Goal: Task Accomplishment & Management: Use online tool/utility

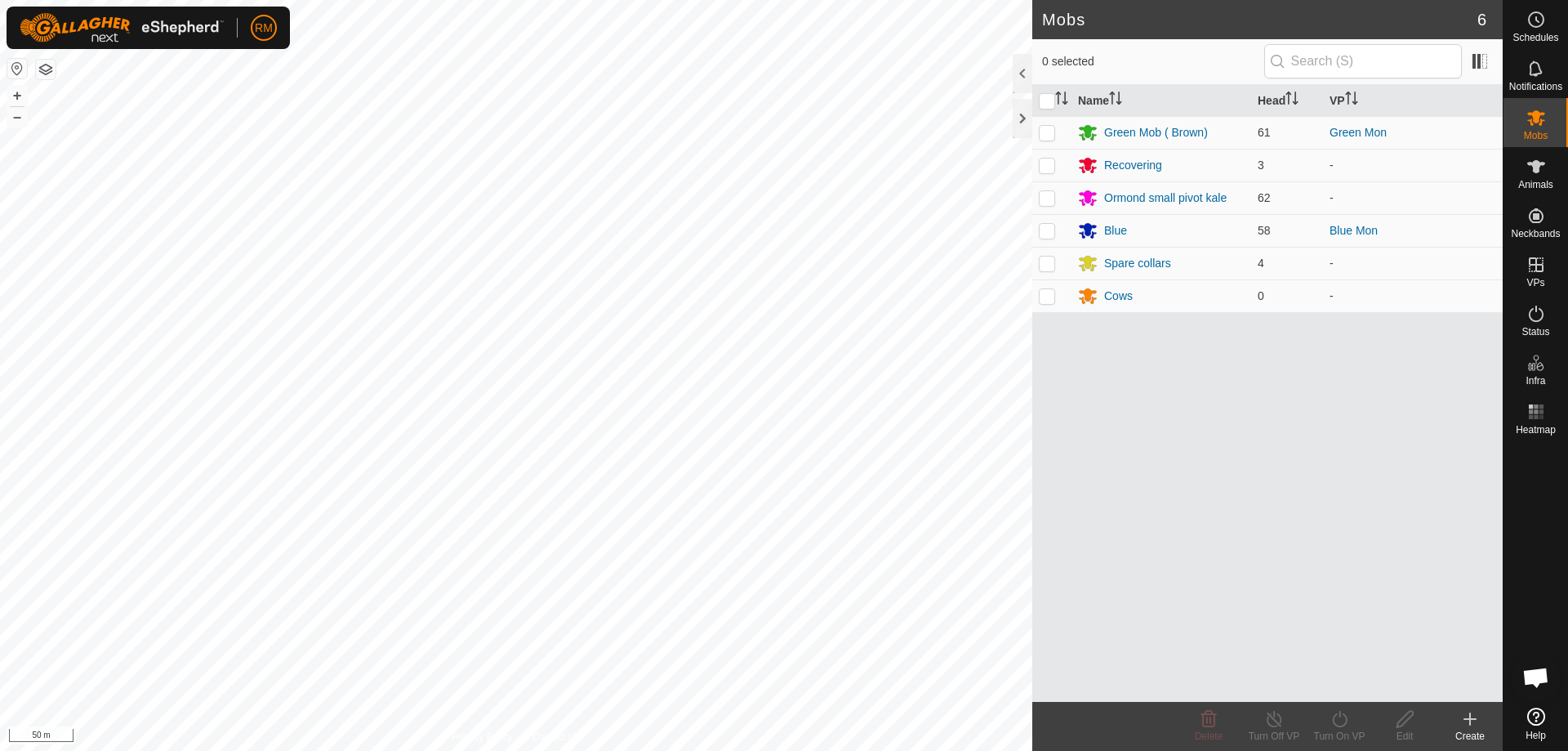
click at [1467, 719] on icon at bounding box center [1470, 719] width 12 height 0
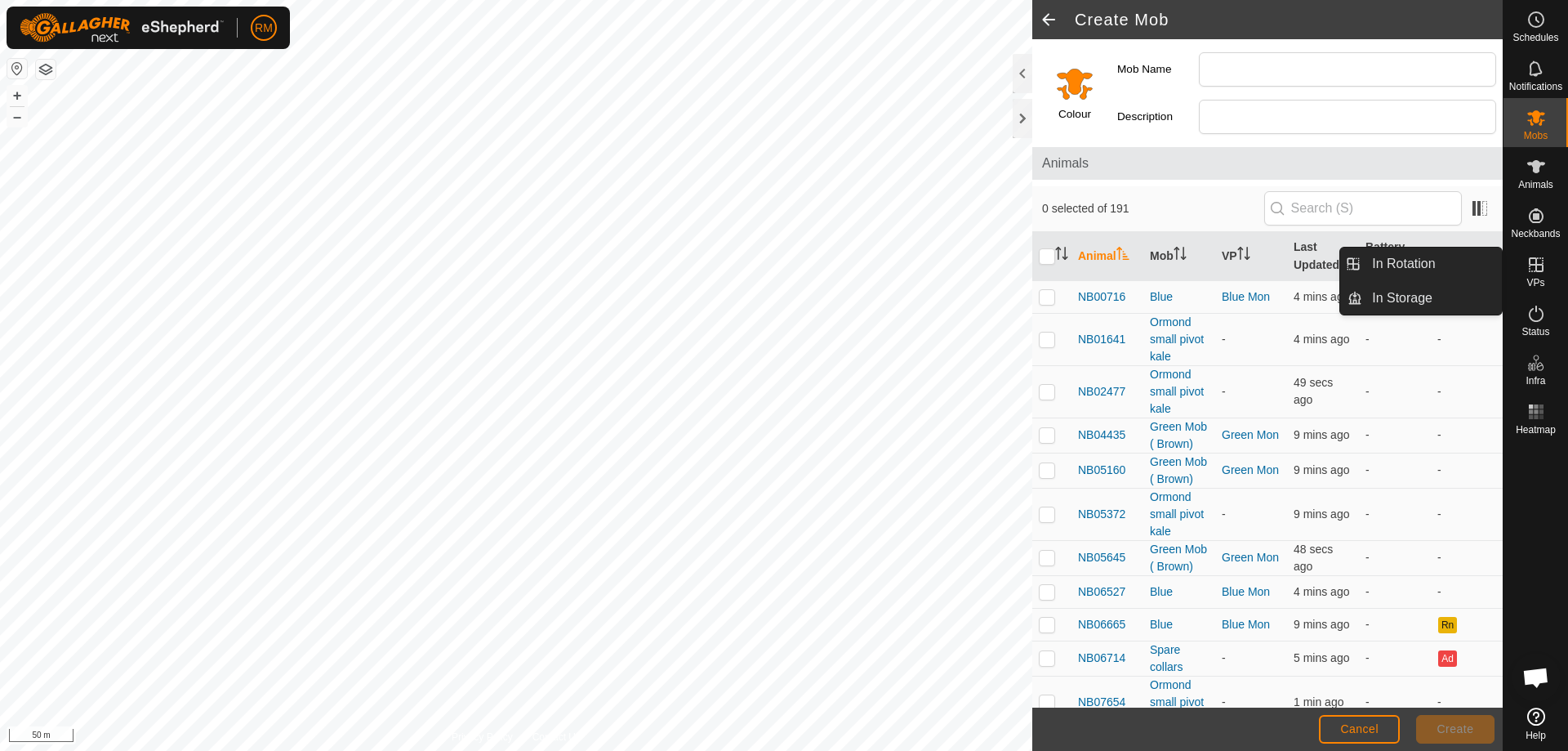
click at [1532, 265] on icon at bounding box center [1536, 264] width 15 height 15
click at [1401, 265] on link "In Rotation" at bounding box center [1431, 264] width 139 height 33
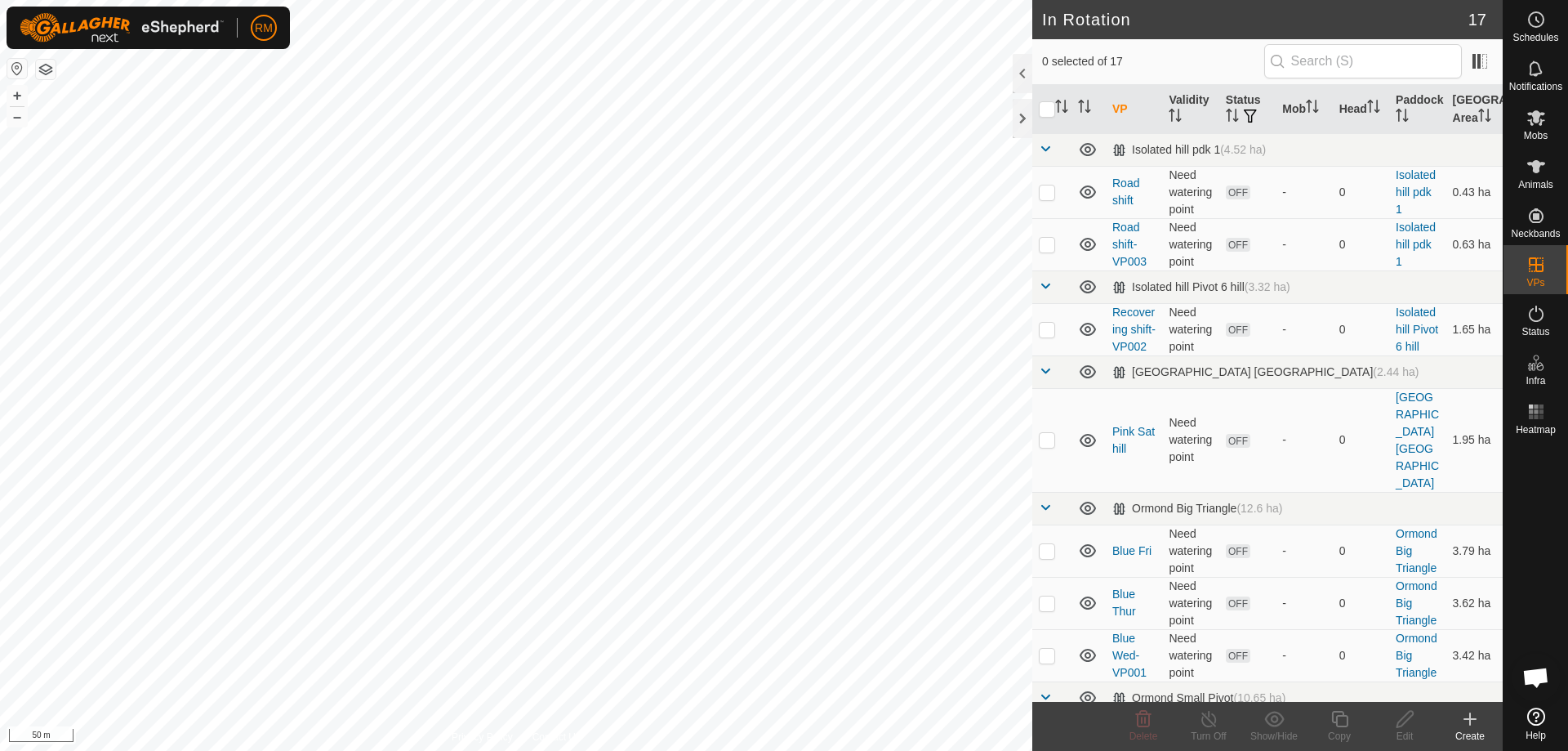
click at [1476, 716] on icon at bounding box center [1470, 719] width 20 height 20
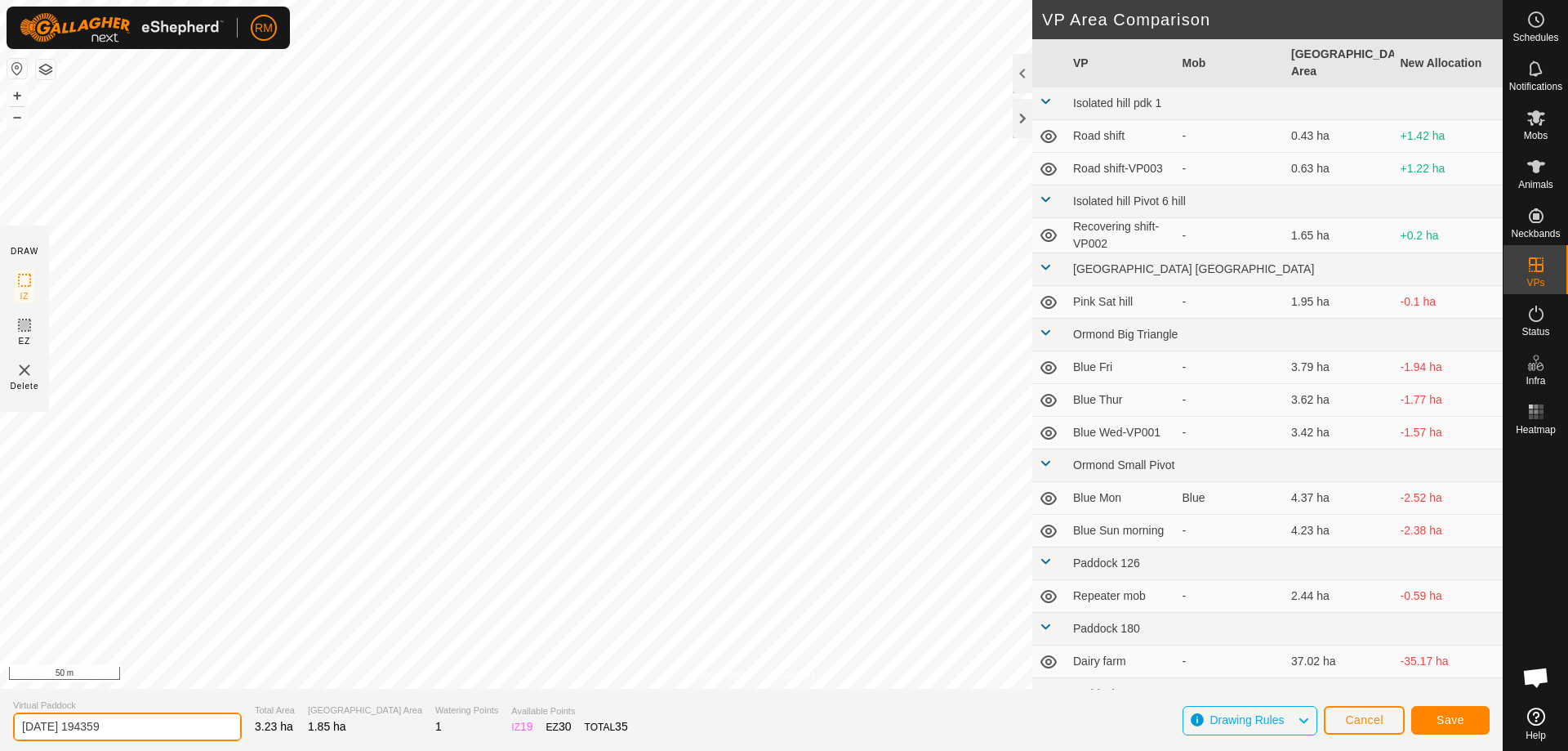
click at [146, 724] on input "[DATE] 194359" at bounding box center [127, 725] width 229 height 28
type input "2"
type input "Pink mon pm"
click at [1471, 715] on button "Save" at bounding box center [1450, 719] width 78 height 28
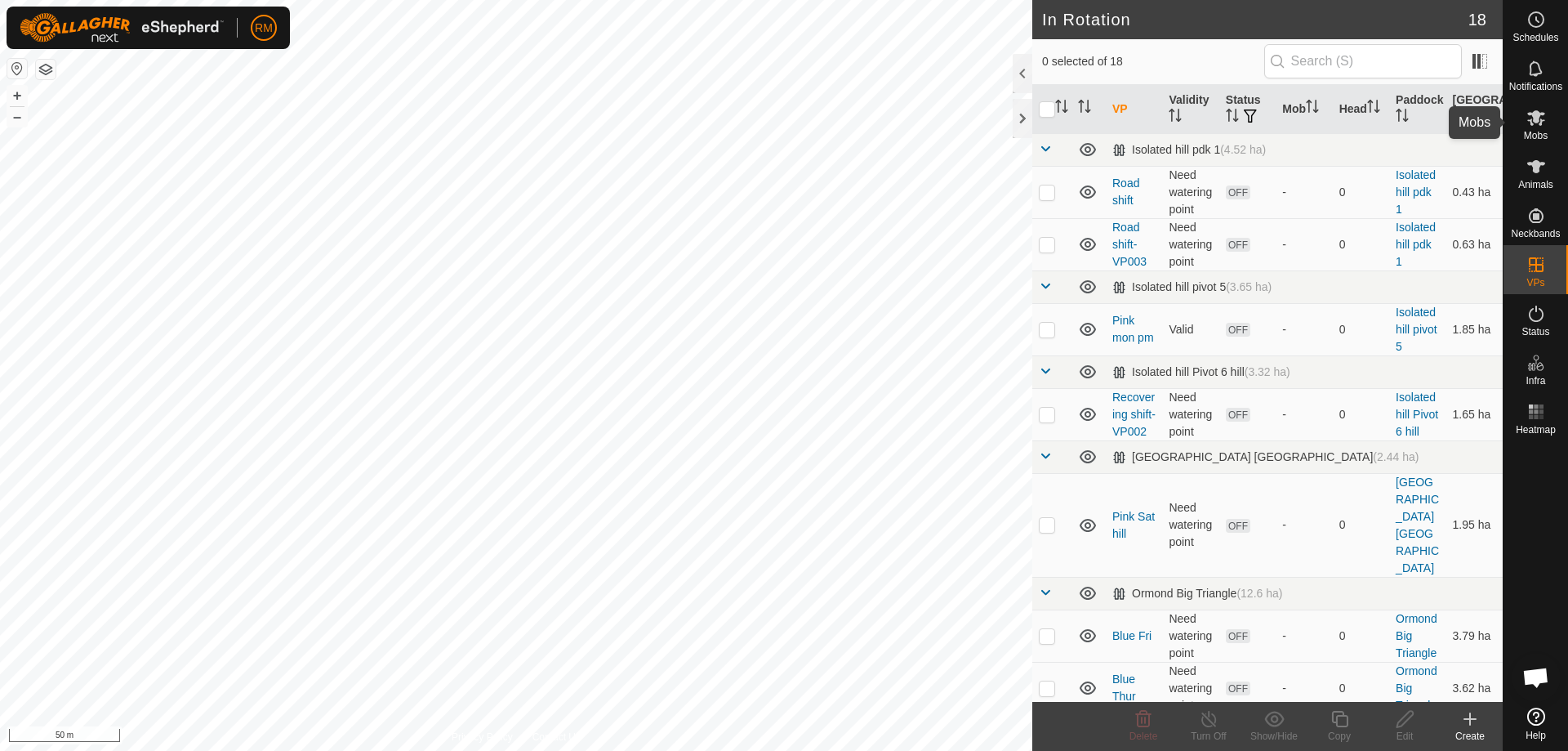
click at [1533, 118] on icon at bounding box center [1536, 118] width 18 height 15
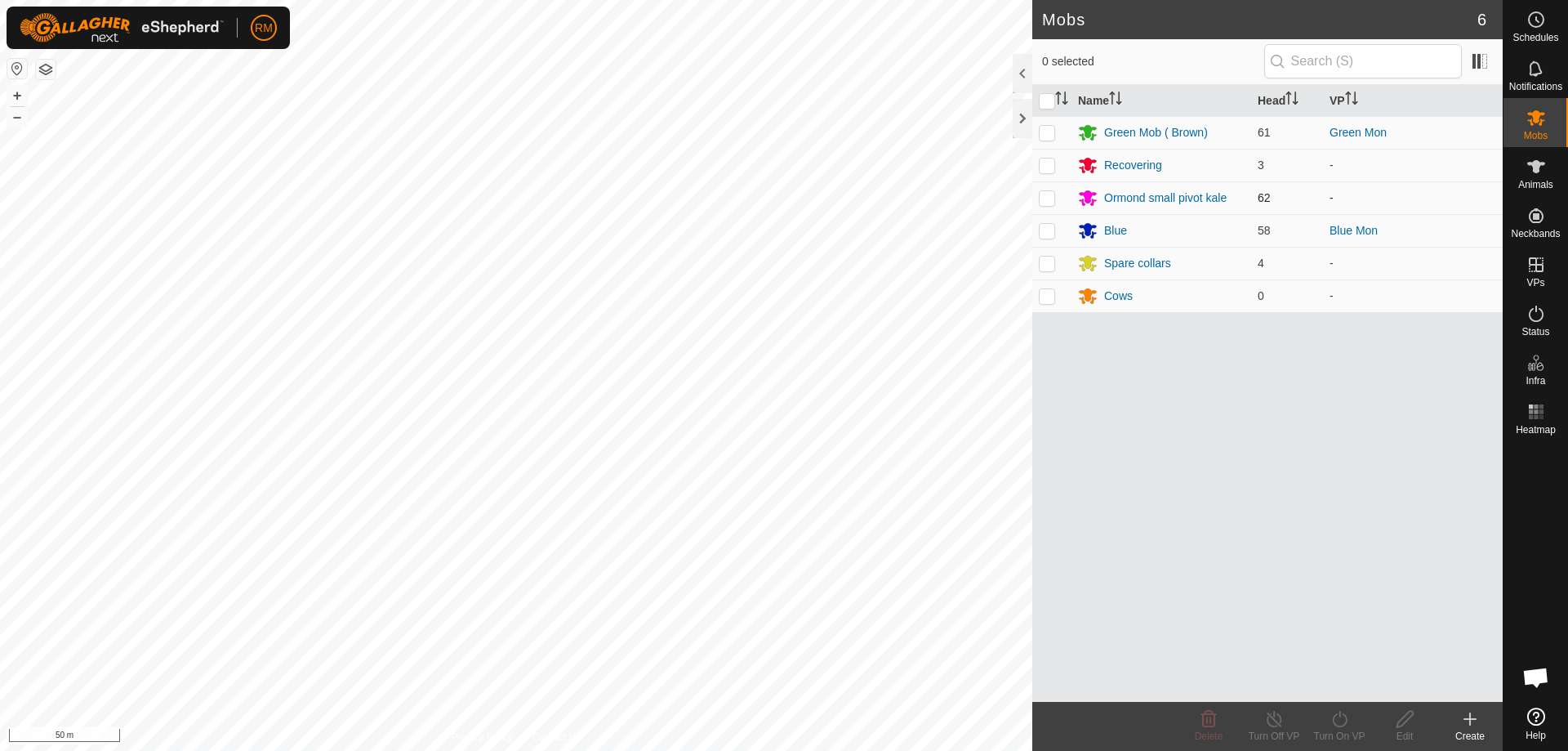
click at [1045, 193] on p-checkbox at bounding box center [1047, 198] width 16 height 13
checkbox input "true"
click at [1338, 723] on icon at bounding box center [1339, 719] width 20 height 20
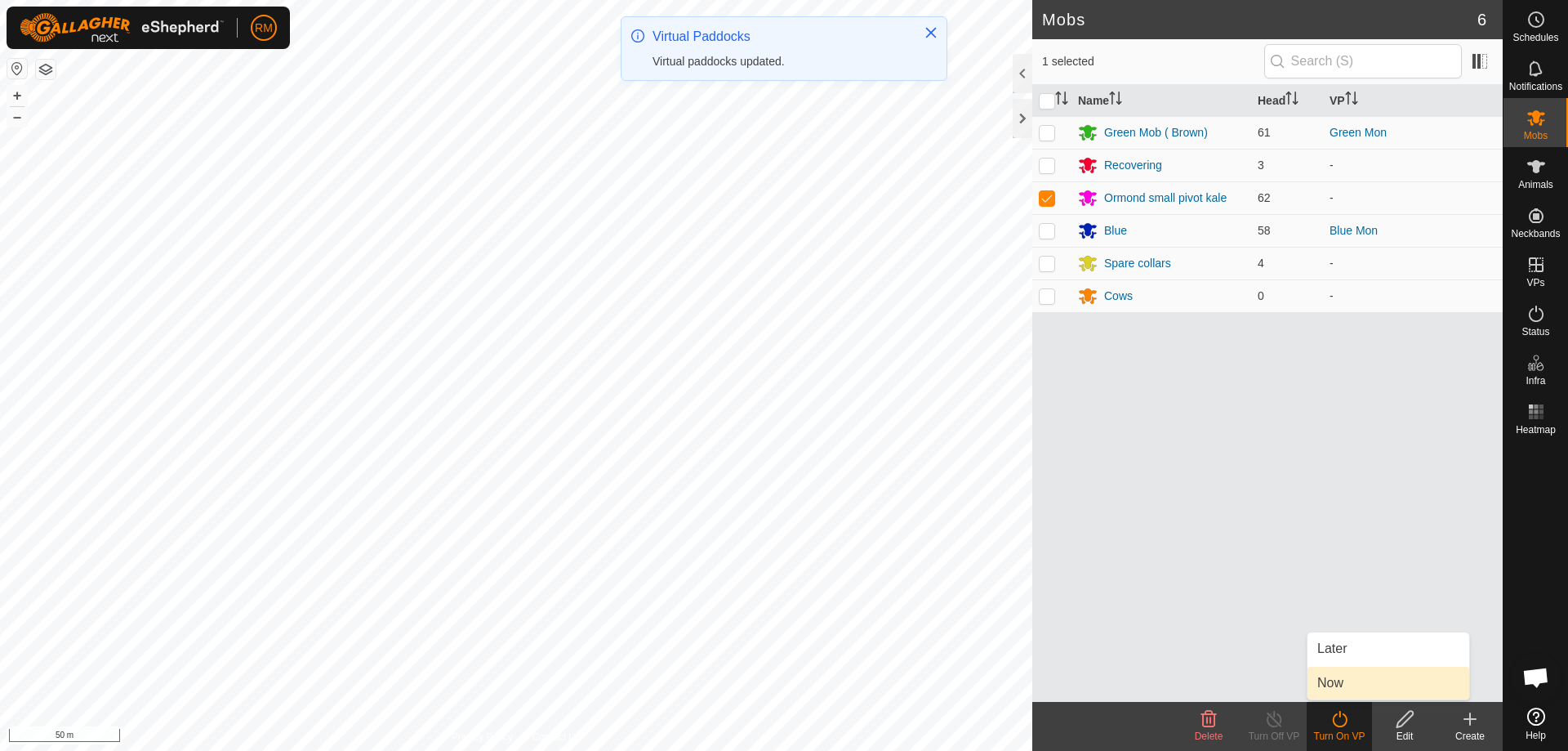
click at [1348, 684] on link "Now" at bounding box center [1388, 683] width 161 height 33
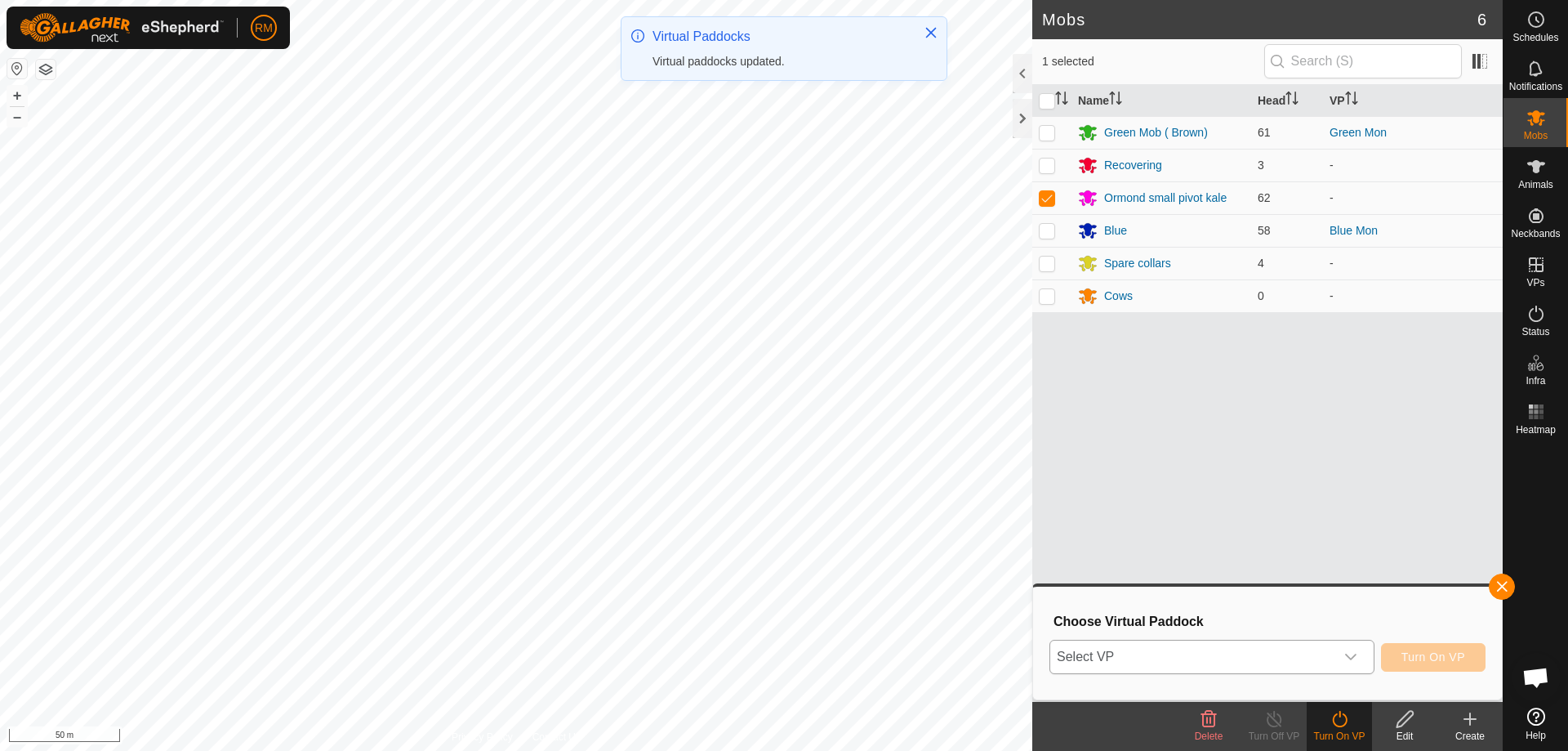
click at [1348, 653] on icon "dropdown trigger" at bounding box center [1350, 656] width 13 height 13
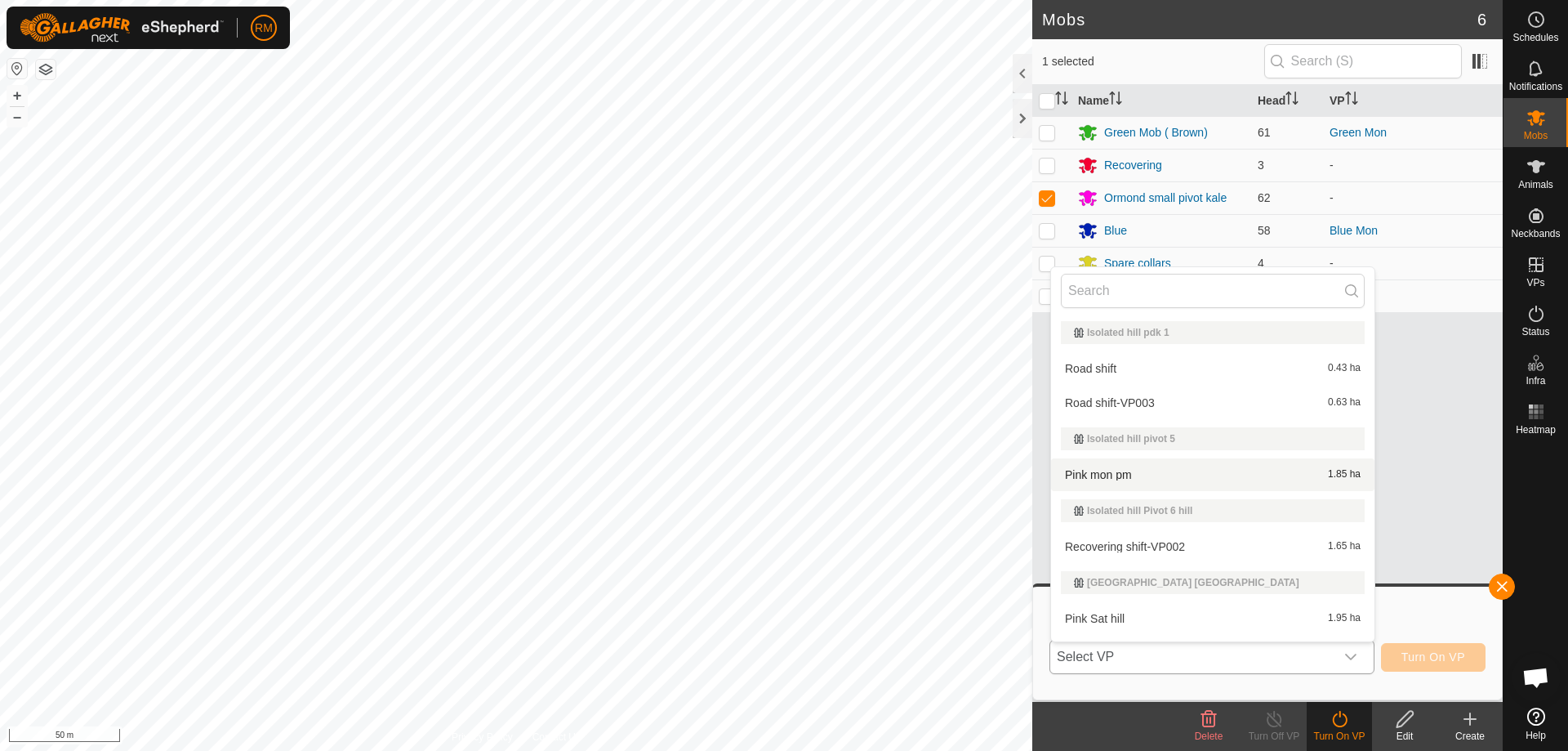
click at [1126, 476] on li "Pink mon pm 1.85 ha" at bounding box center [1212, 475] width 323 height 33
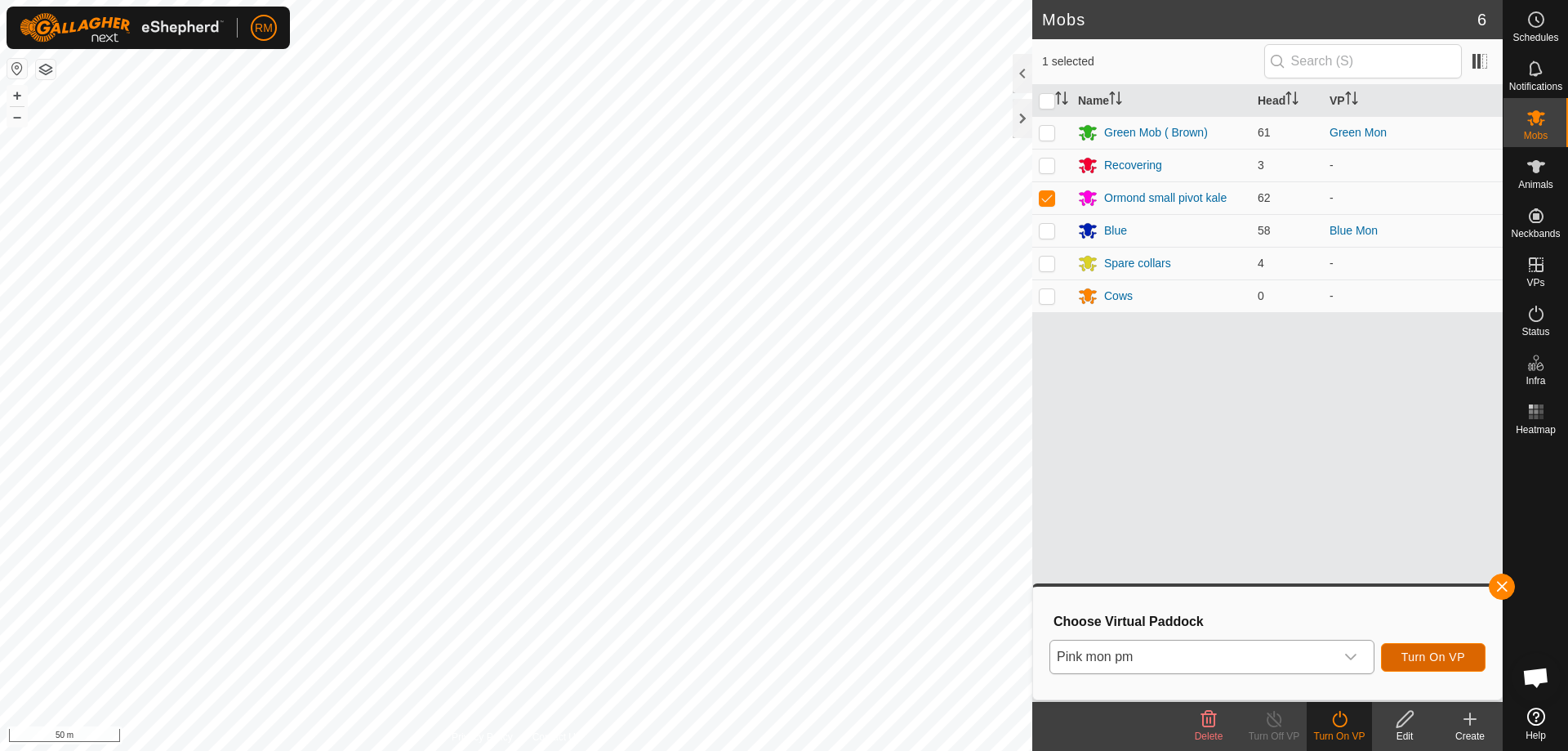
click at [1415, 652] on span "Turn On VP" at bounding box center [1433, 656] width 64 height 13
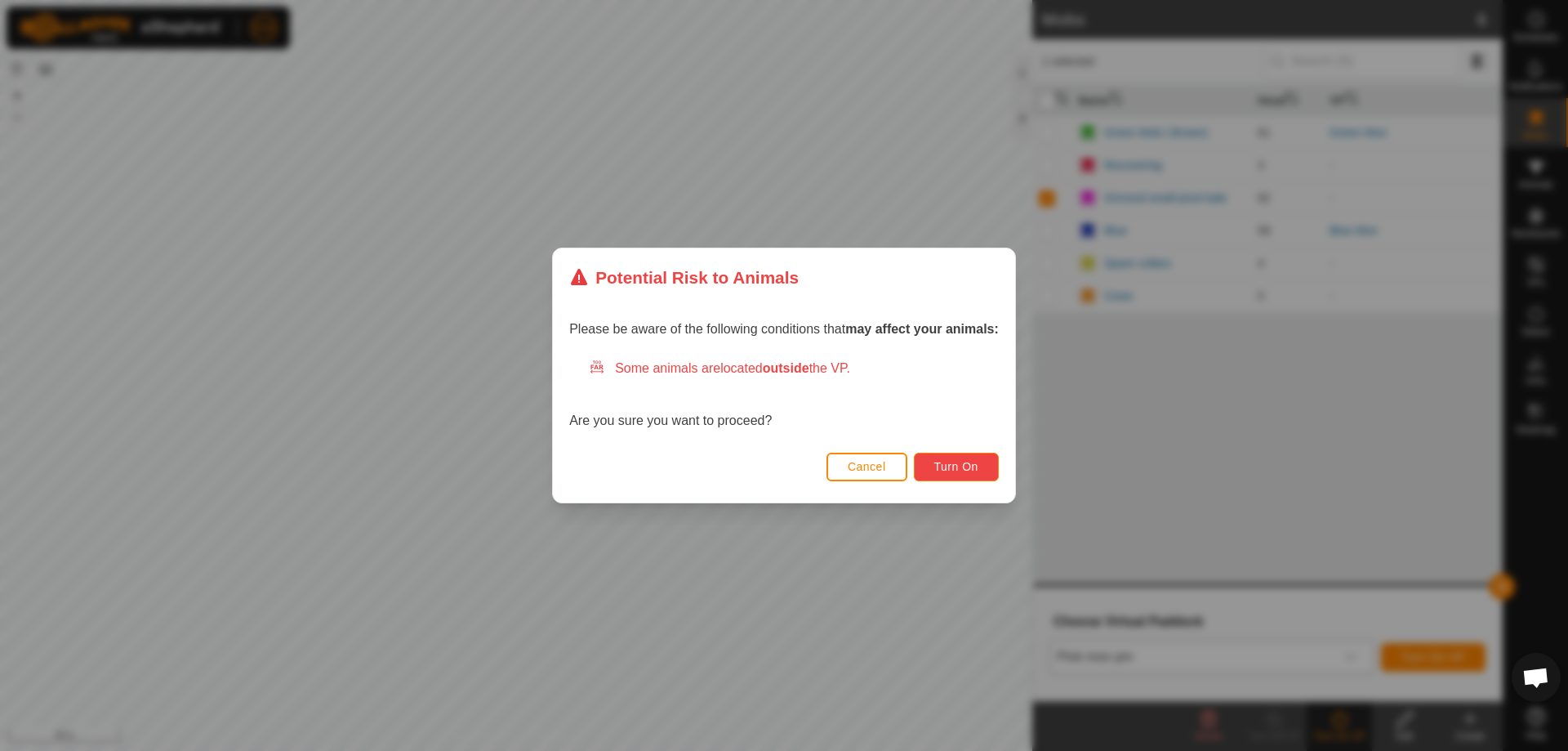
click at [970, 472] on span "Turn On" at bounding box center [956, 467] width 44 height 13
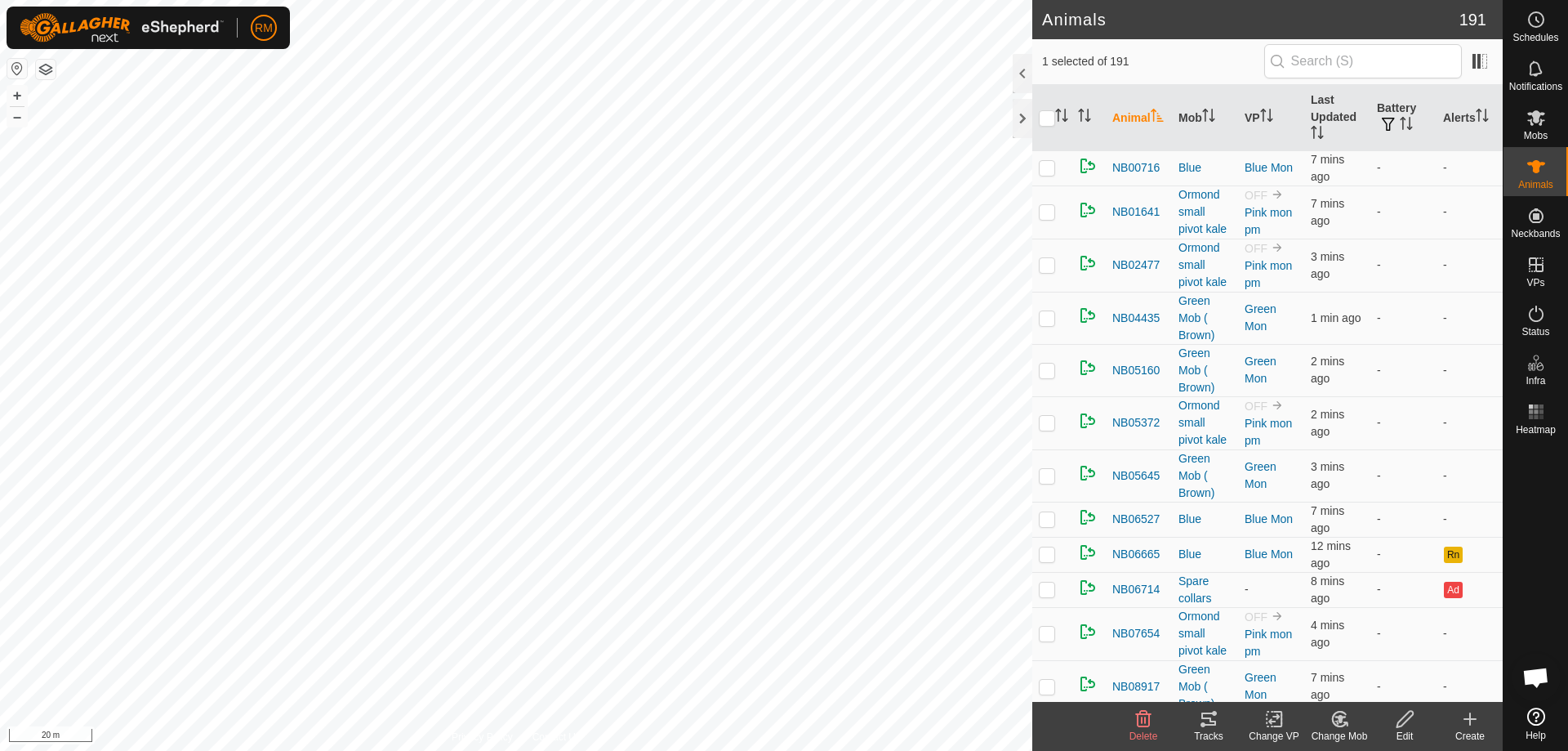
click at [1472, 719] on icon at bounding box center [1470, 719] width 12 height 0
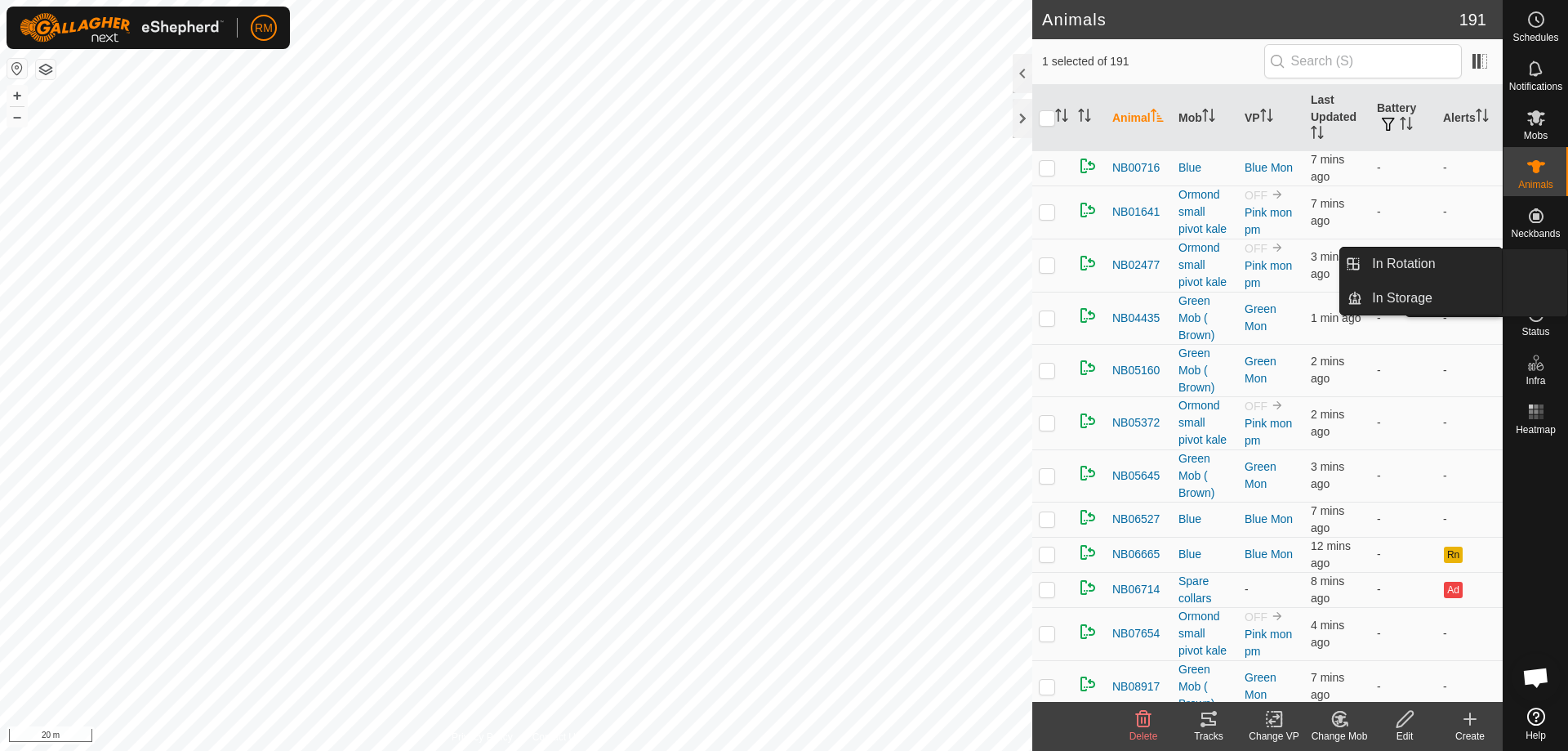
drag, startPoint x: 1505, startPoint y: 287, endPoint x: 1525, endPoint y: 262, distance: 32.0
click at [1526, 262] on icon at bounding box center [1536, 265] width 20 height 20
click at [1429, 259] on link "In Rotation" at bounding box center [1431, 264] width 139 height 33
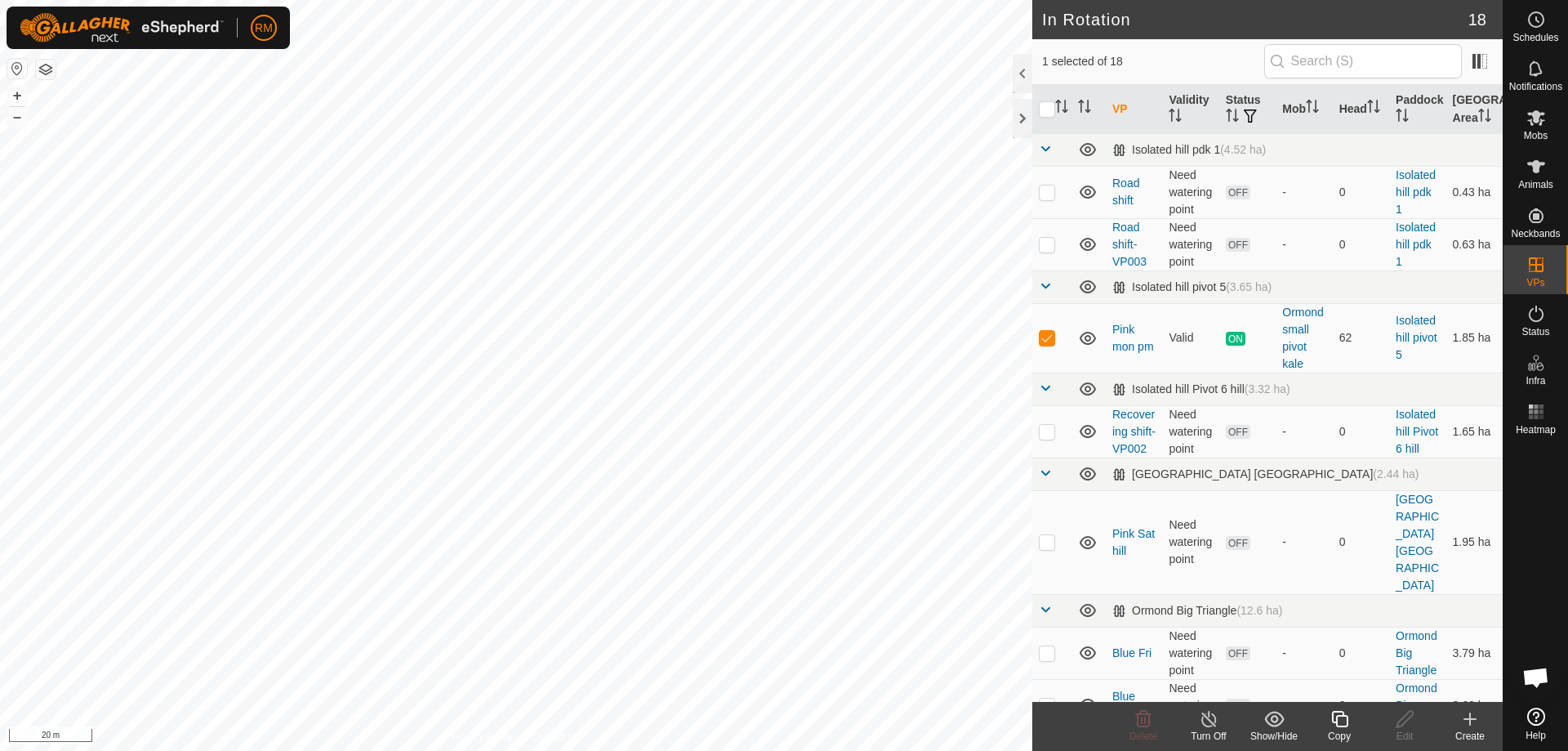
click at [1470, 723] on icon at bounding box center [1470, 718] width 0 height 12
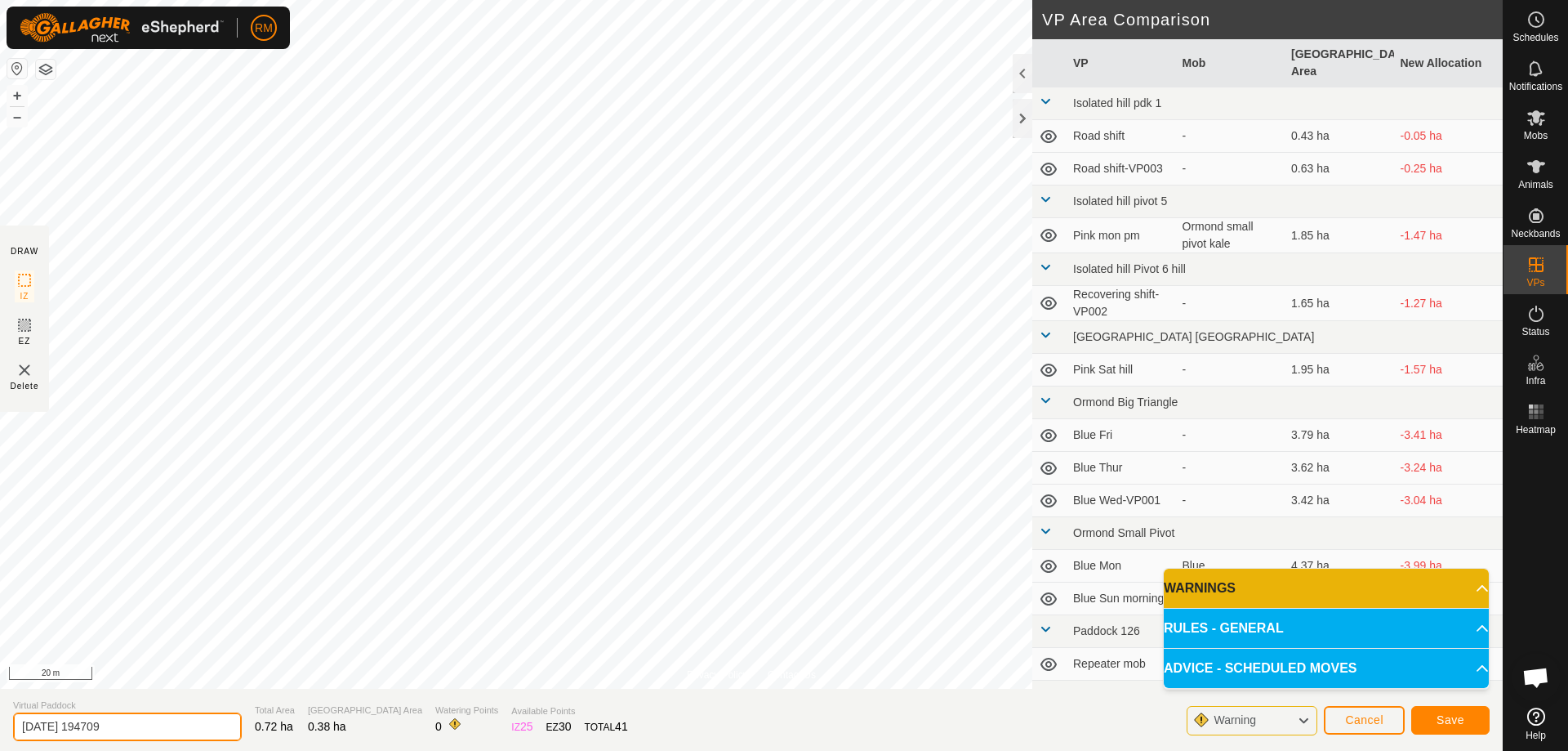
click at [150, 729] on input "[DATE] 194709" at bounding box center [127, 725] width 229 height 28
type input "2"
type input "Recovering mon pm"
click at [1440, 723] on span "Save" at bounding box center [1450, 719] width 27 height 13
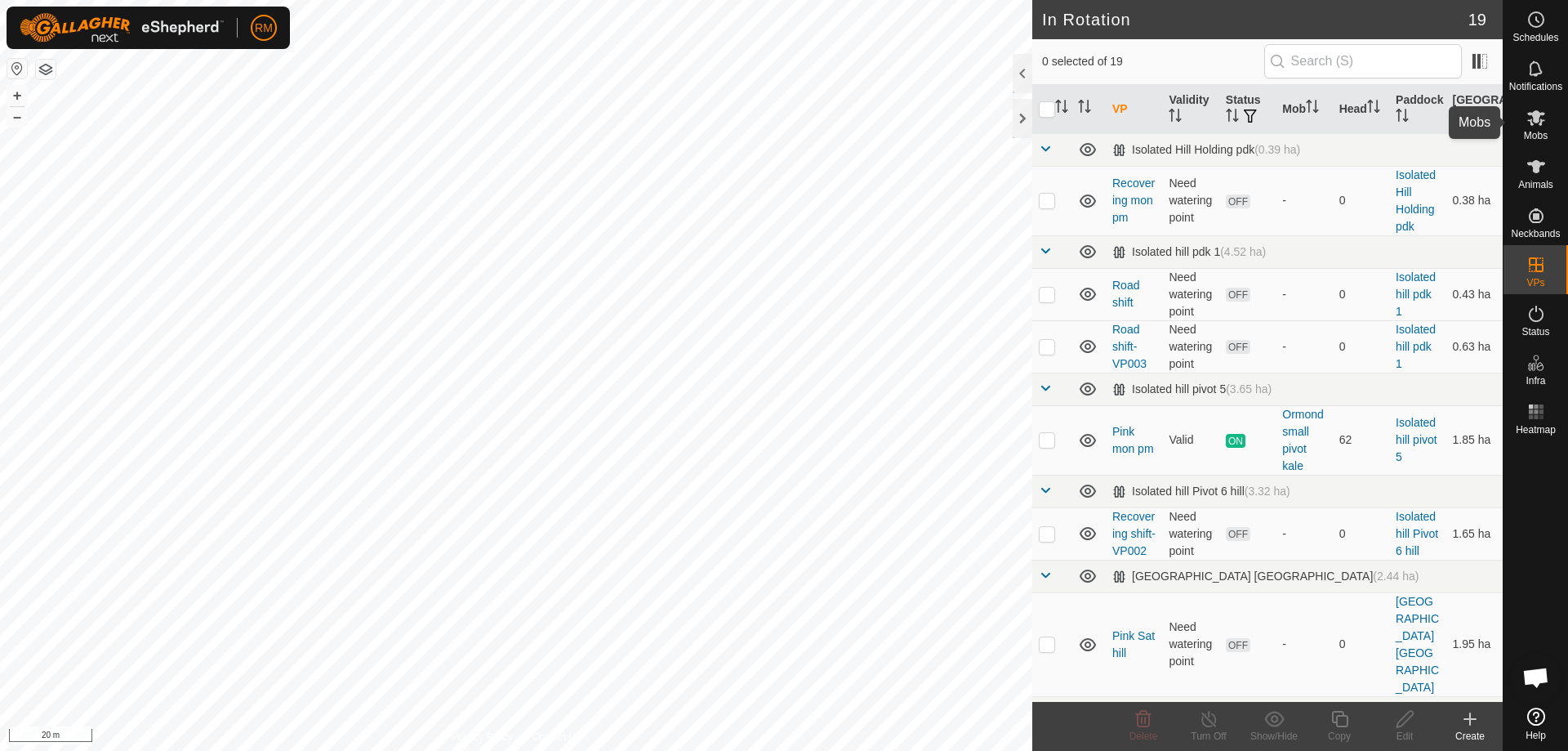
click at [1533, 117] on icon at bounding box center [1536, 118] width 18 height 15
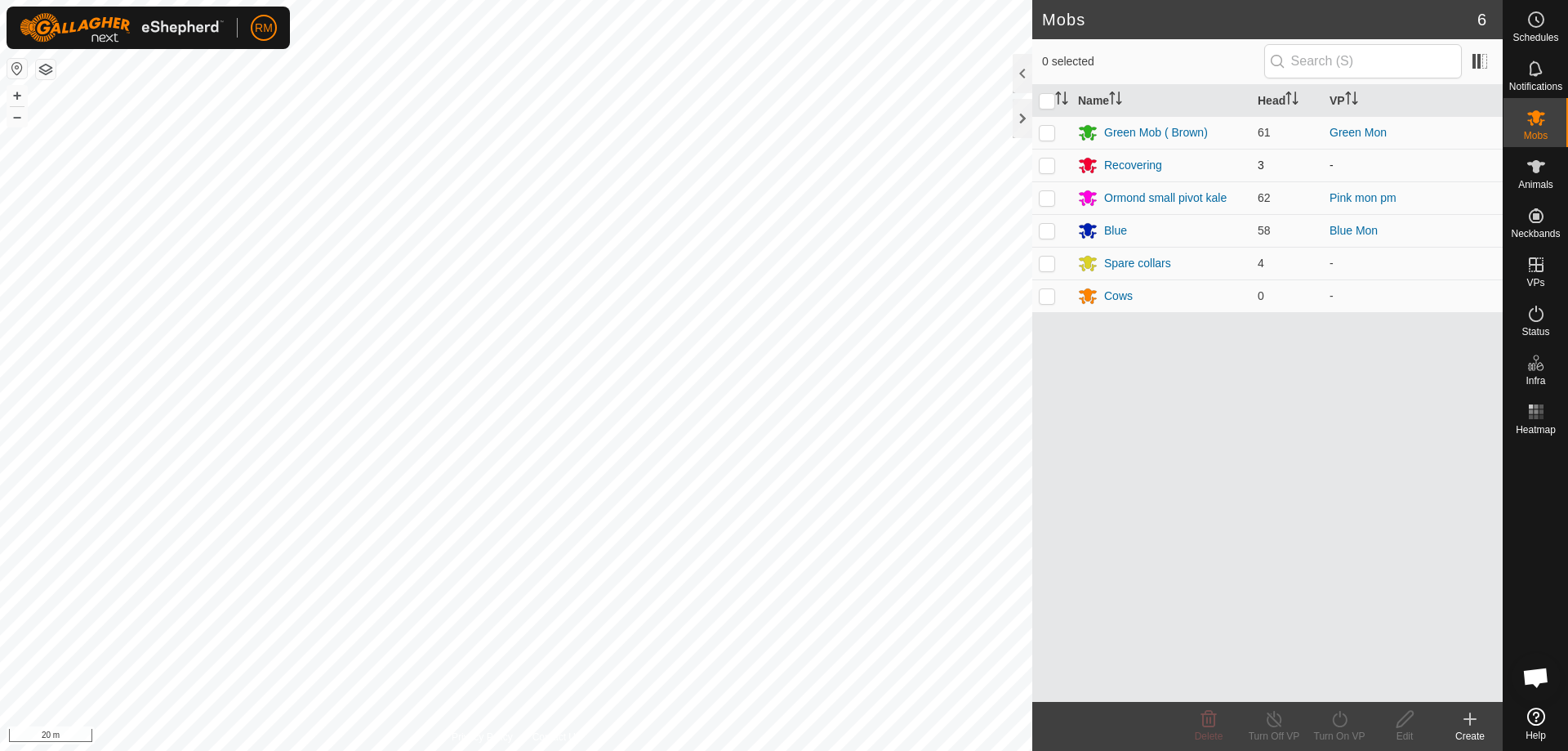
click at [1045, 170] on p-checkbox at bounding box center [1047, 165] width 16 height 13
checkbox input "true"
click at [1333, 719] on icon at bounding box center [1339, 719] width 15 height 16
click at [1348, 678] on link "Now" at bounding box center [1388, 683] width 161 height 33
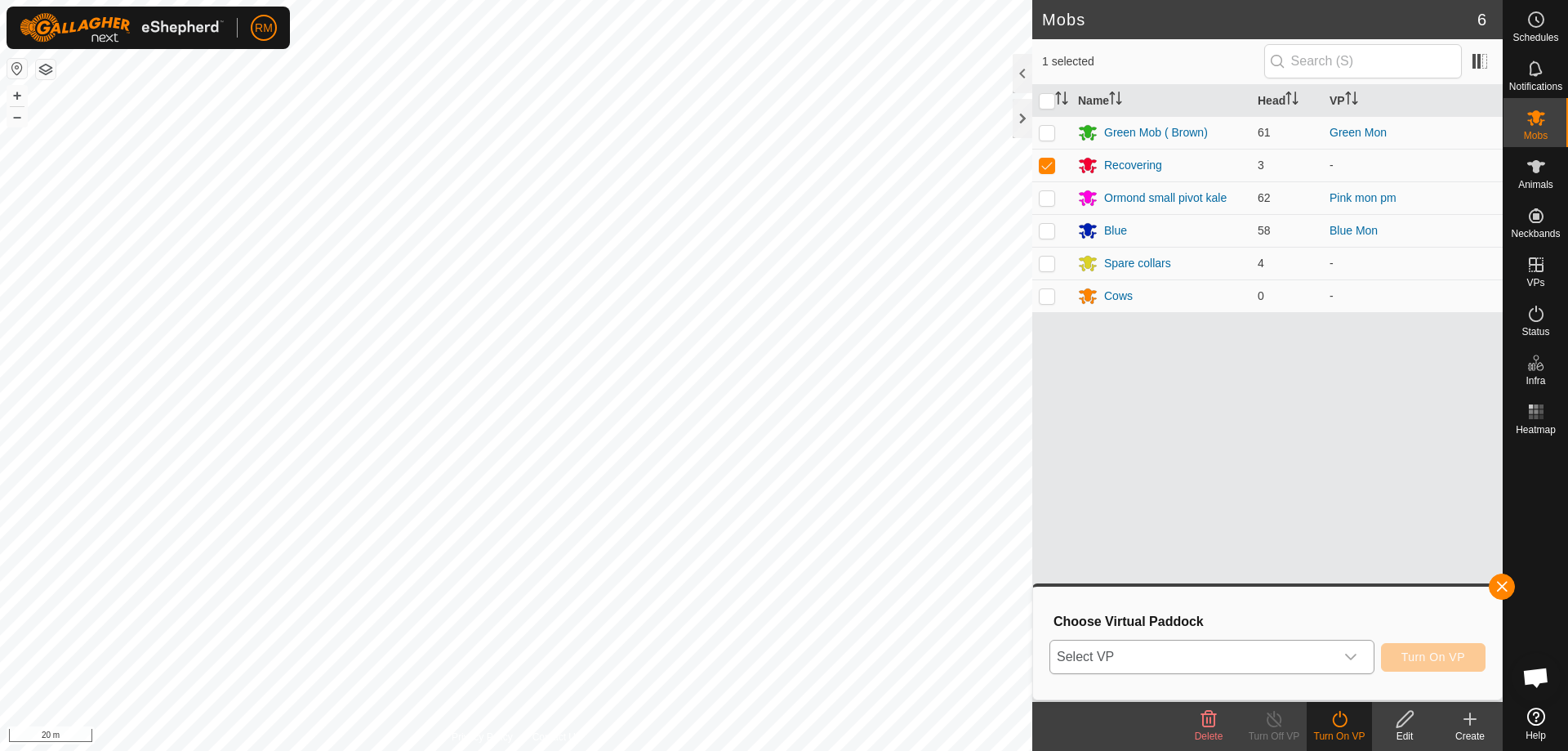
click at [1354, 654] on icon "dropdown trigger" at bounding box center [1350, 656] width 13 height 13
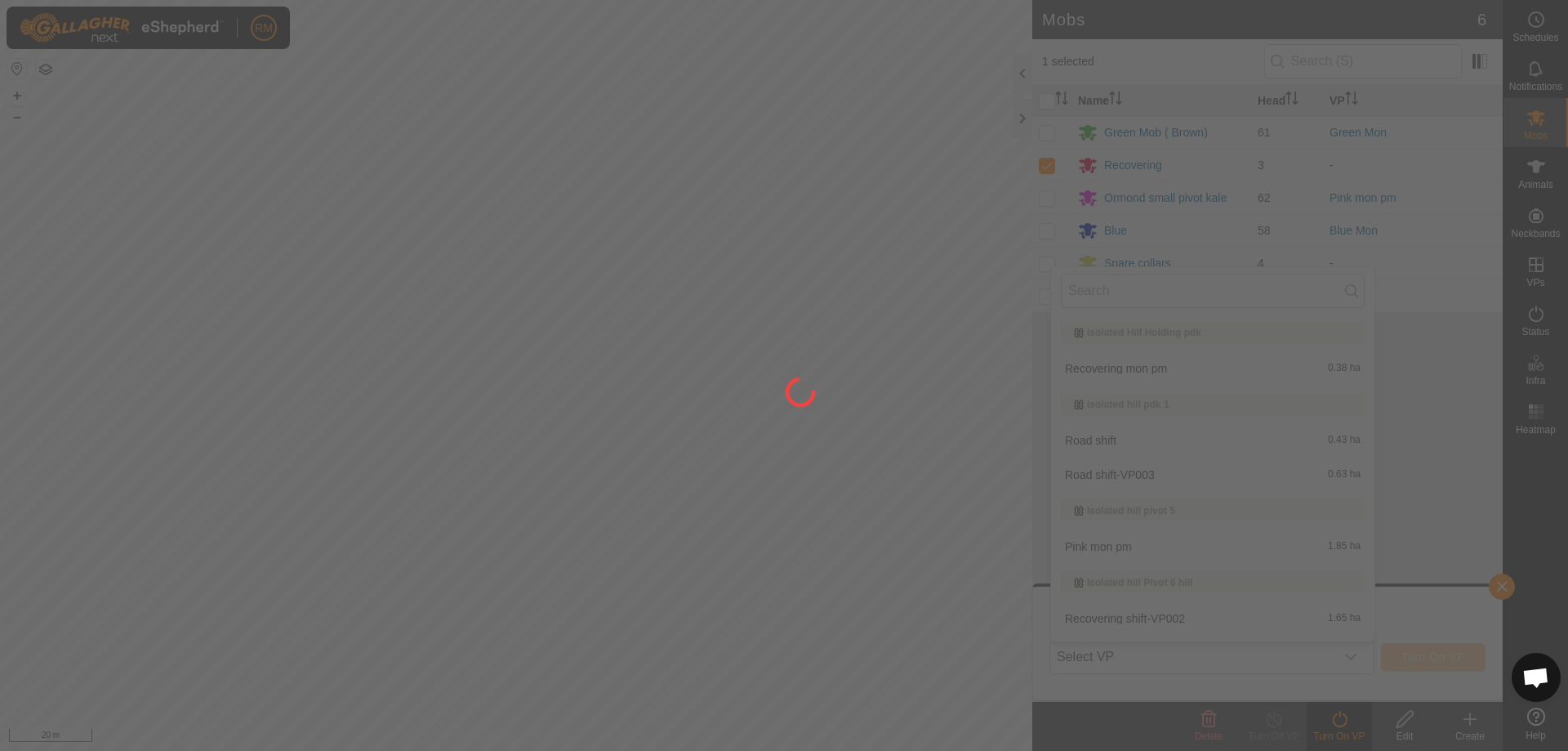
click at [1167, 370] on div at bounding box center [784, 376] width 1568 height 751
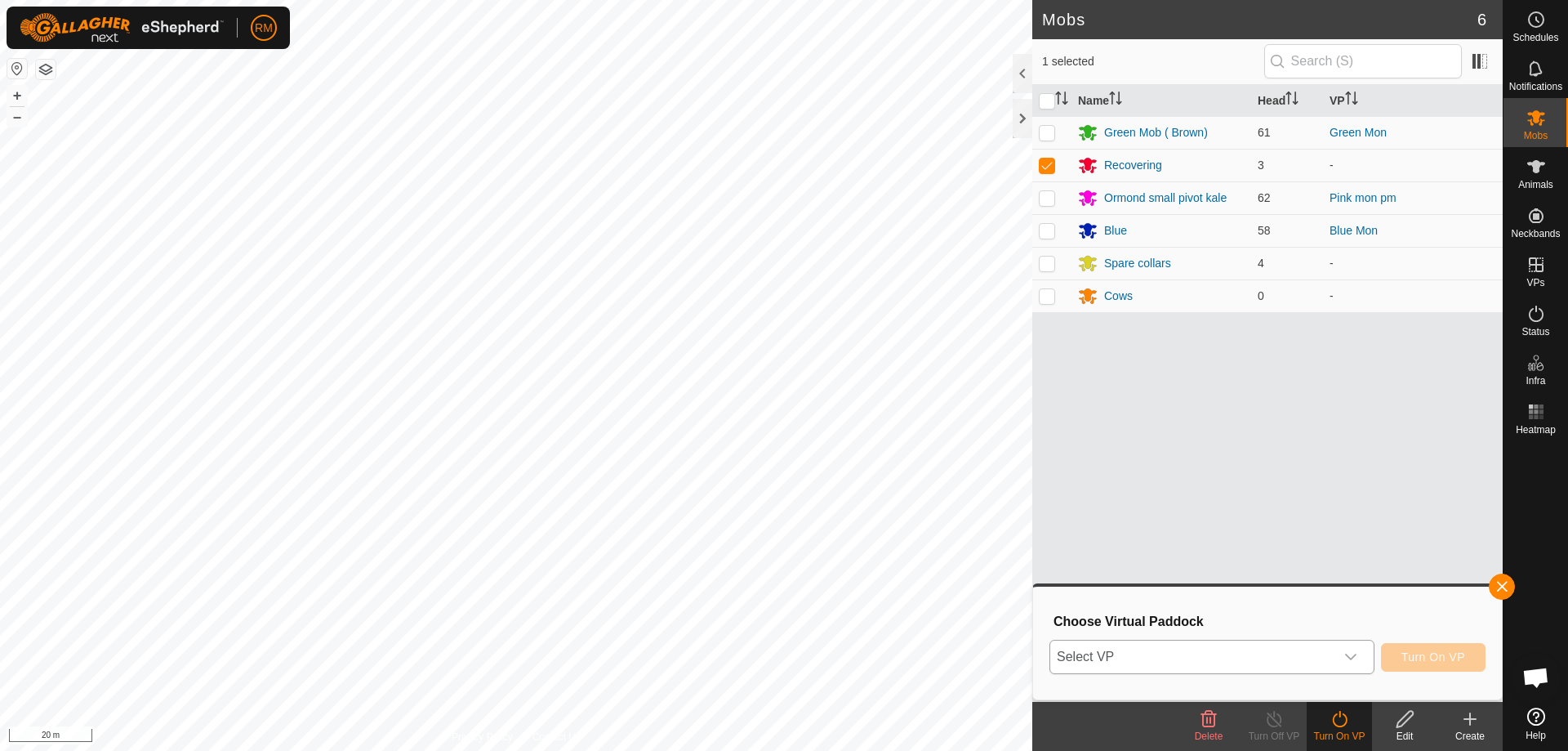
click at [1350, 654] on icon "dropdown trigger" at bounding box center [1350, 656] width 13 height 13
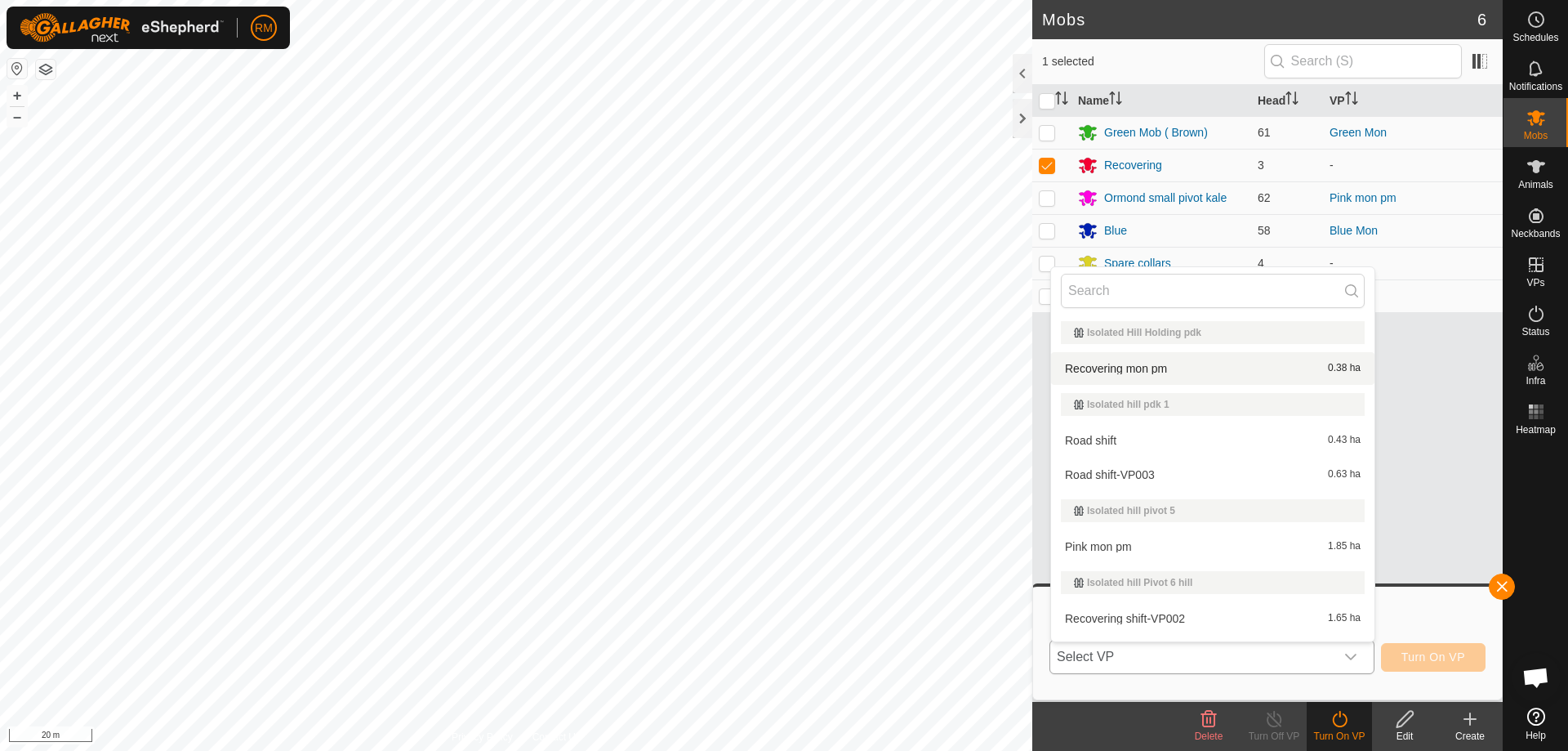
click at [1152, 365] on li "Recovering mon pm 0.38 ha" at bounding box center [1212, 368] width 323 height 33
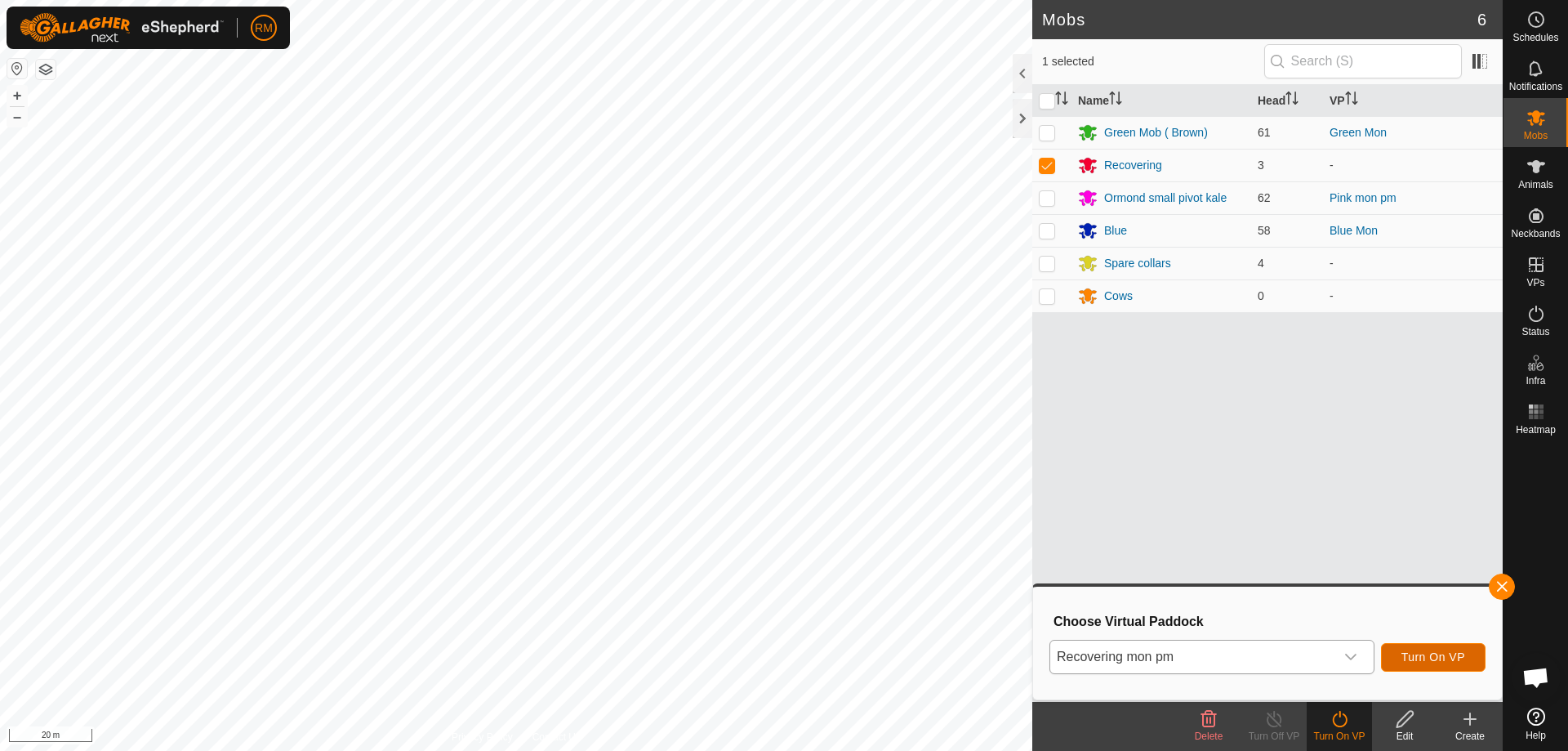
click at [1437, 656] on span "Turn On VP" at bounding box center [1433, 656] width 64 height 13
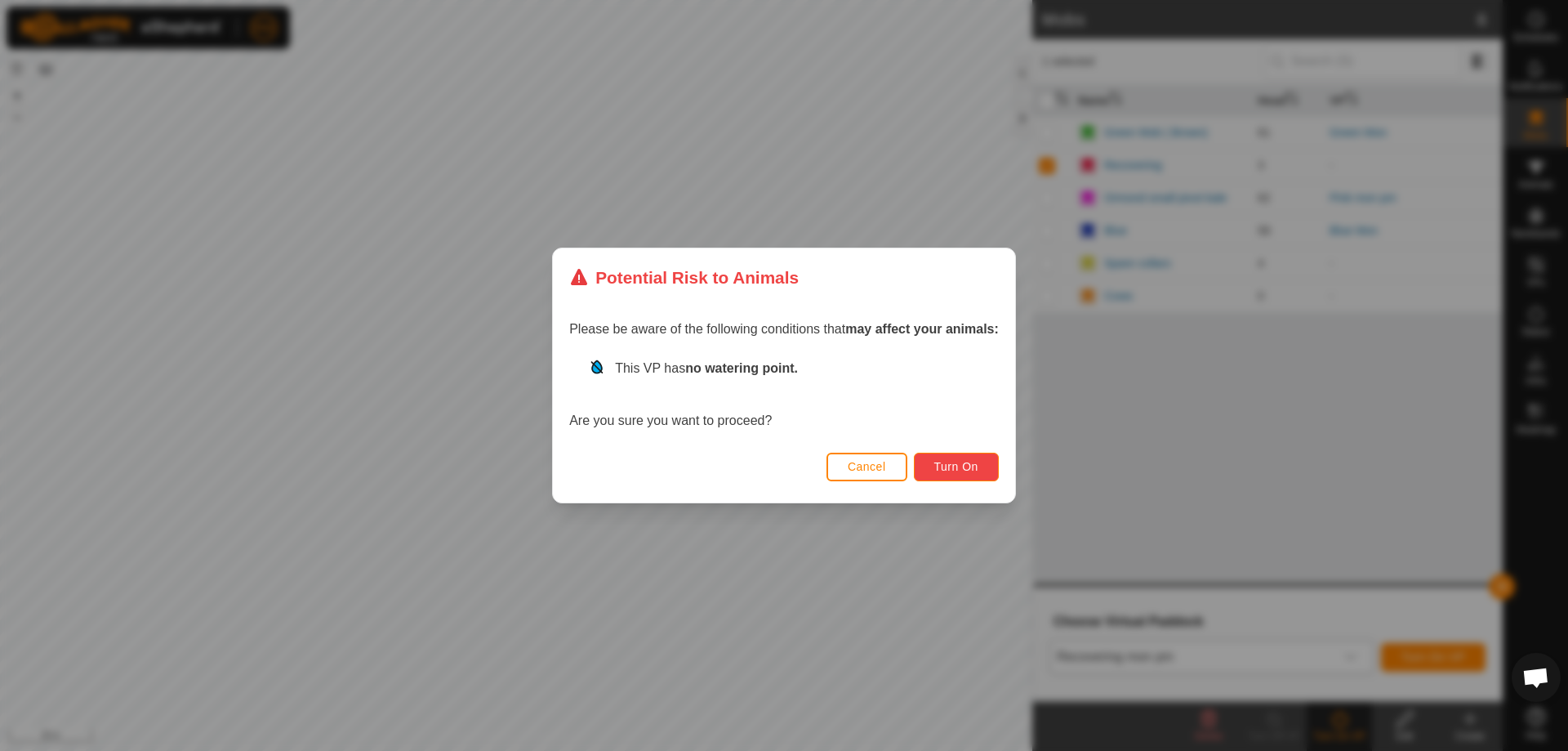
click at [970, 463] on span "Turn On" at bounding box center [956, 467] width 44 height 13
